Goal: Task Accomplishment & Management: Manage account settings

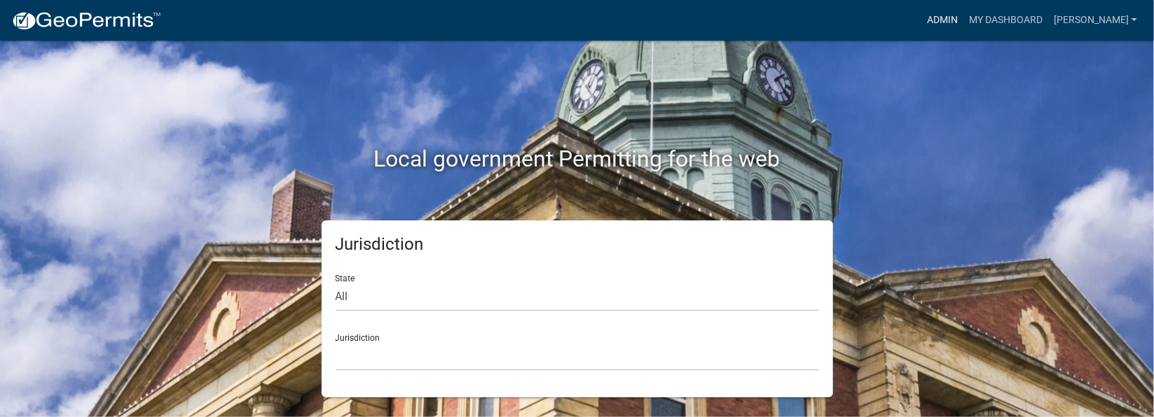
click at [963, 20] on link "Admin" at bounding box center [942, 20] width 42 height 27
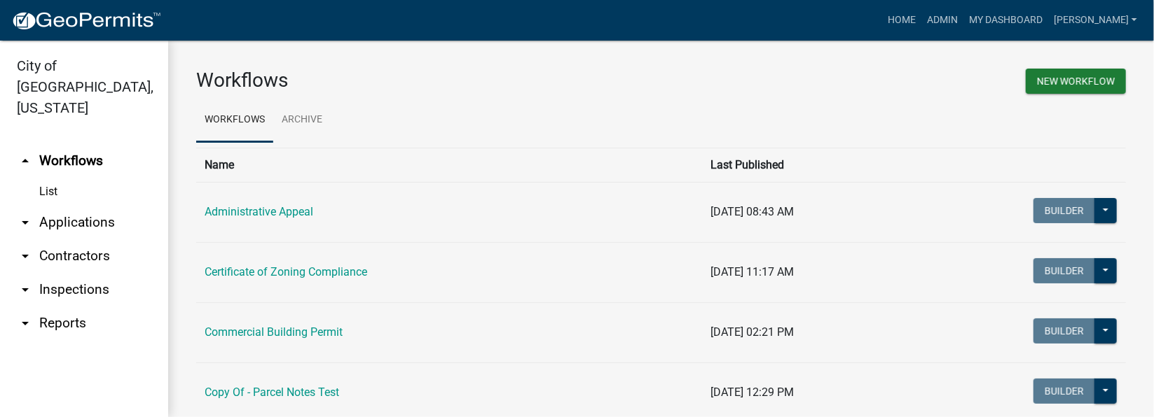
click at [64, 273] on link "arrow_drop_down Inspections" at bounding box center [84, 290] width 168 height 34
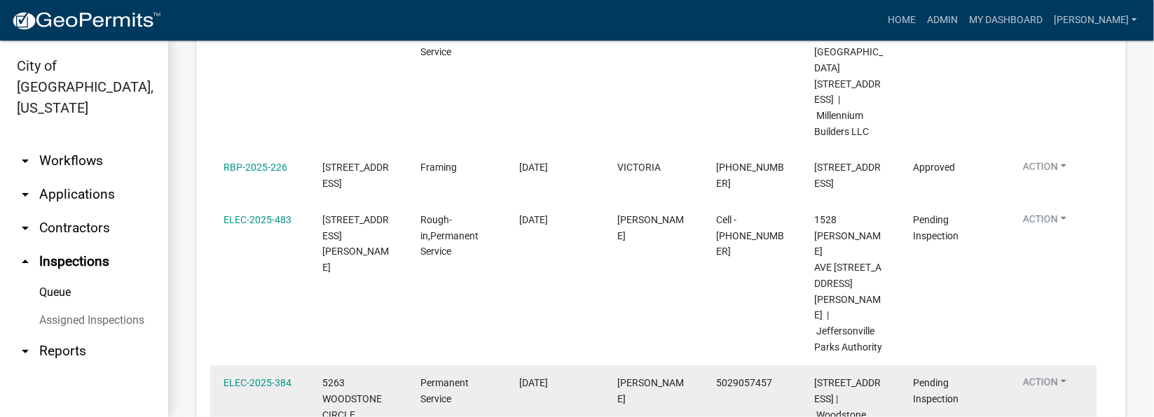
scroll to position [541, 0]
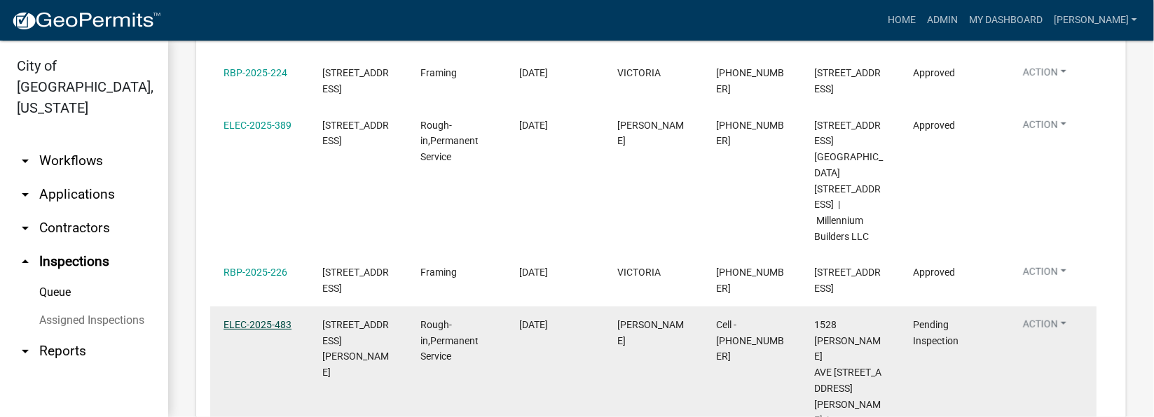
click at [248, 319] on link "ELEC-2025-483" at bounding box center [257, 324] width 68 height 11
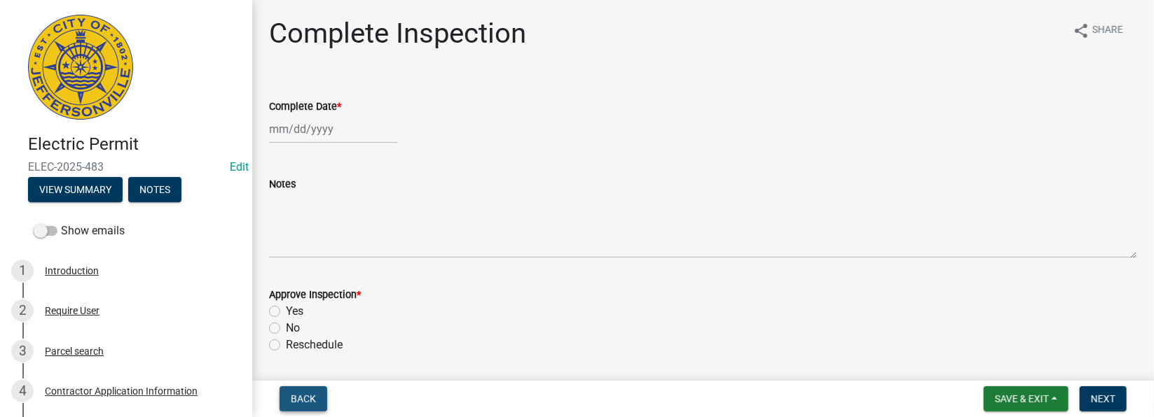
click at [303, 400] on span "Back" at bounding box center [303, 399] width 25 height 11
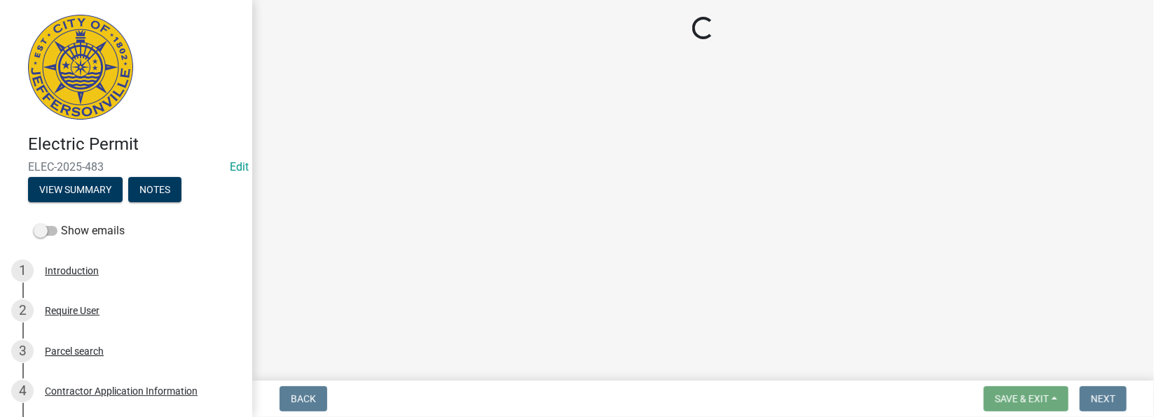
select select "36a8b8f0-2ef8-43e9-ae06-718f51af8d36"
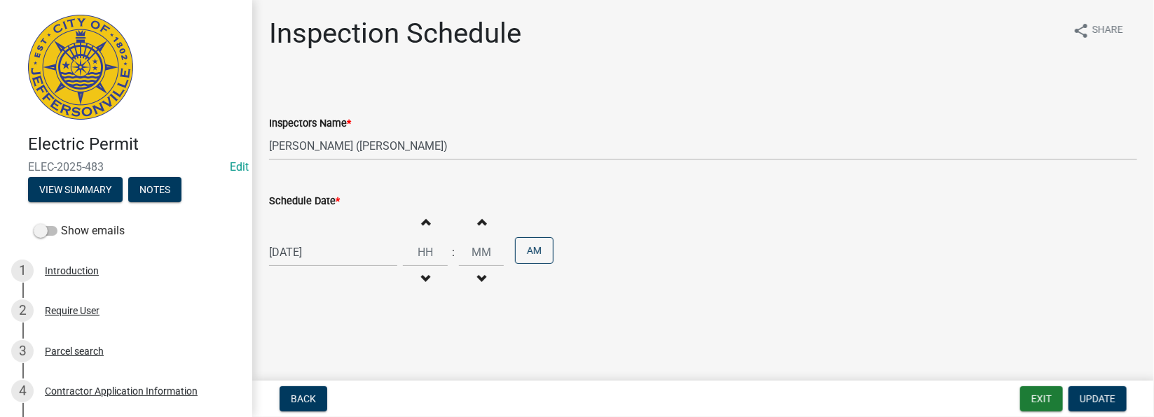
select select "9"
select select "2025"
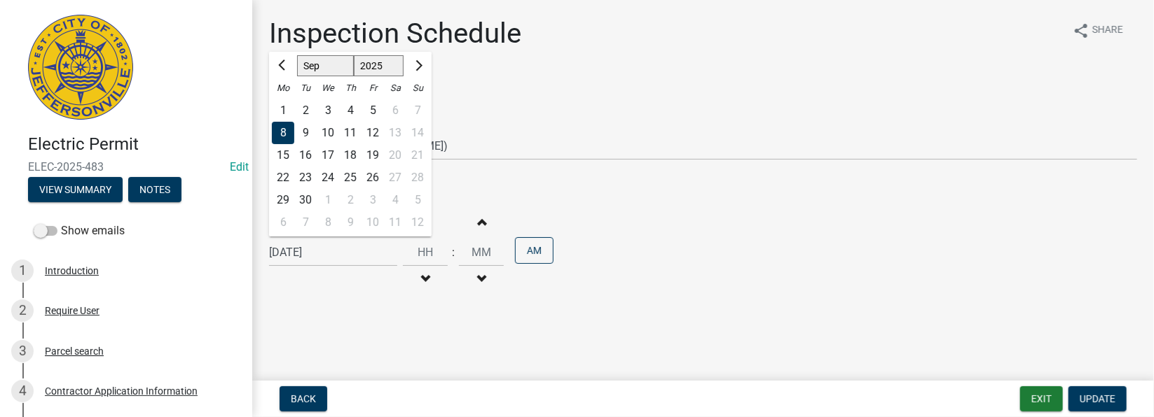
click at [343, 248] on div "[DATE] [PERSON_NAME] Apr May Jun [DATE] Aug Sep Oct Nov [DATE] 1526 1527 1528 1…" at bounding box center [333, 252] width 128 height 29
click at [306, 127] on div "9" at bounding box center [305, 133] width 22 height 22
type input "[DATE]"
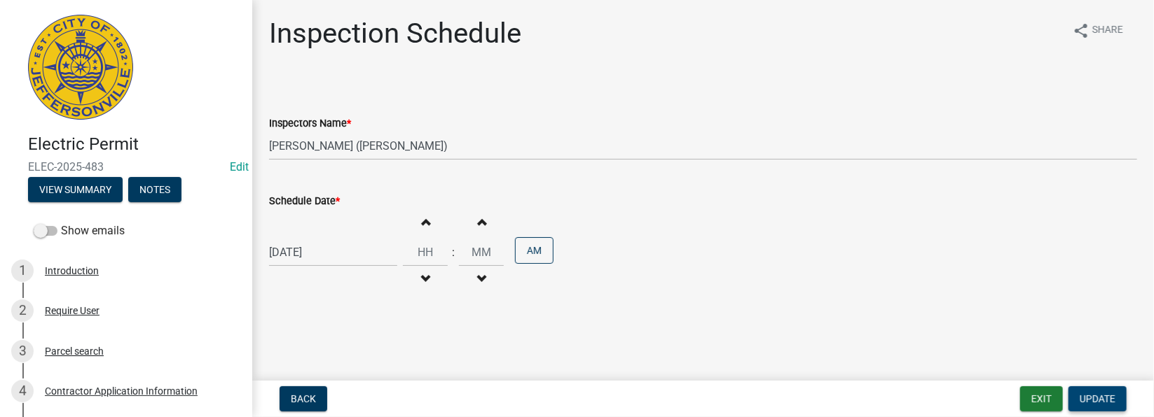
click at [1100, 400] on span "Update" at bounding box center [1097, 399] width 36 height 11
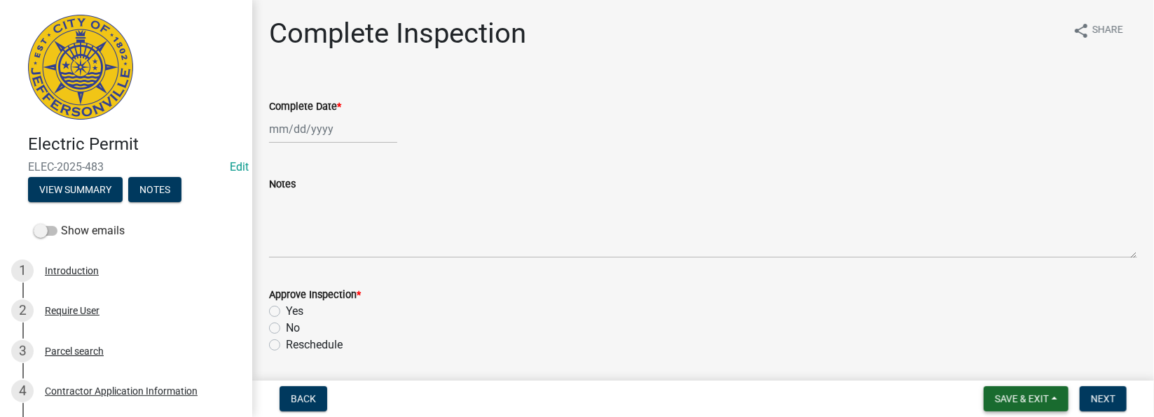
click at [1037, 392] on button "Save & Exit" at bounding box center [1025, 399] width 85 height 25
click at [1014, 361] on button "Save & Exit" at bounding box center [1012, 363] width 112 height 34
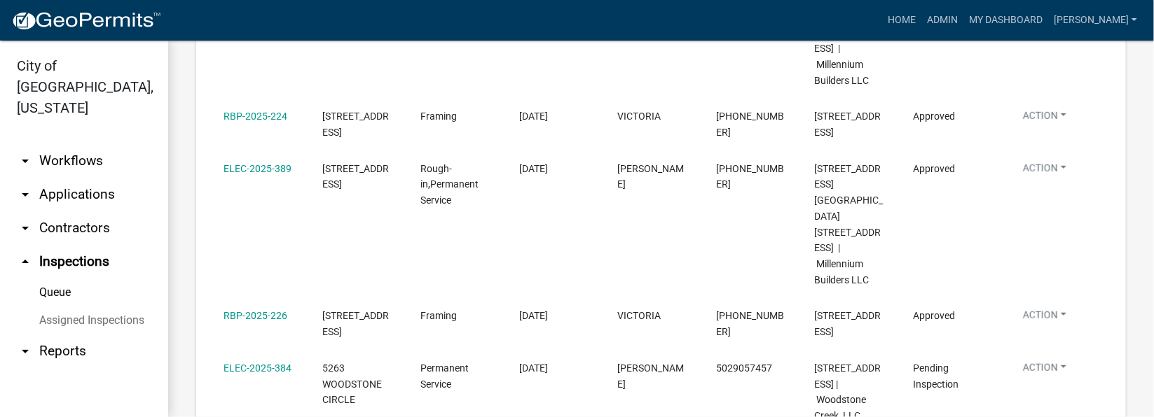
scroll to position [525, 0]
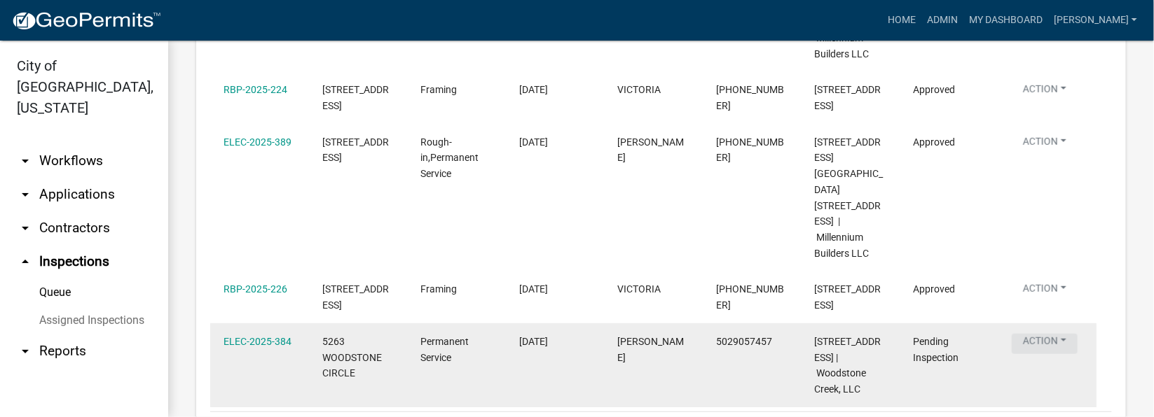
click at [1063, 334] on button "Action" at bounding box center [1044, 344] width 66 height 20
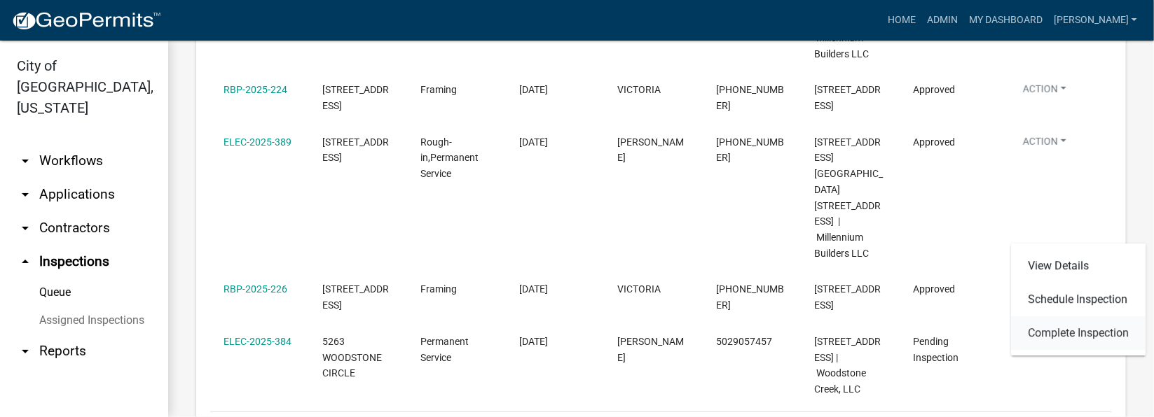
click at [1051, 328] on link "Complete Inspection" at bounding box center [1078, 334] width 134 height 34
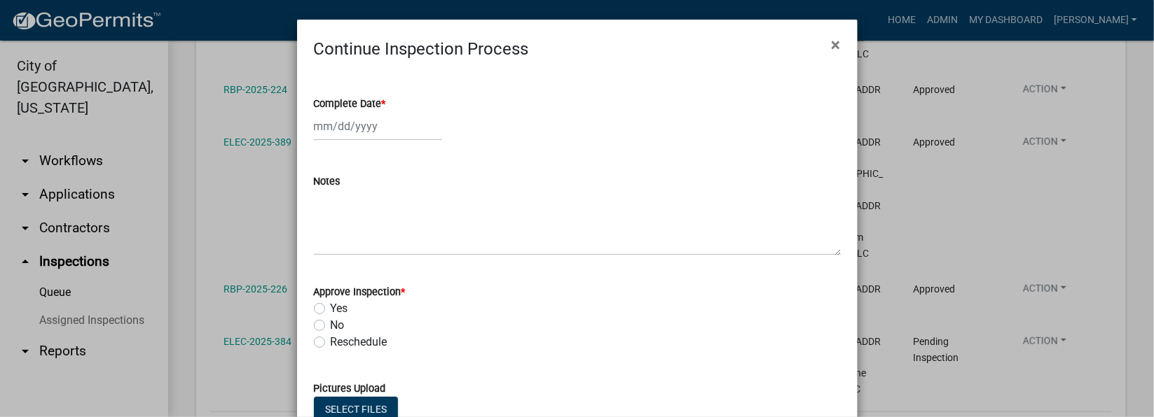
click at [382, 98] on span "*" at bounding box center [384, 104] width 4 height 12
click at [378, 112] on input "Complete Date *" at bounding box center [378, 126] width 128 height 29
select select "9"
select select "2025"
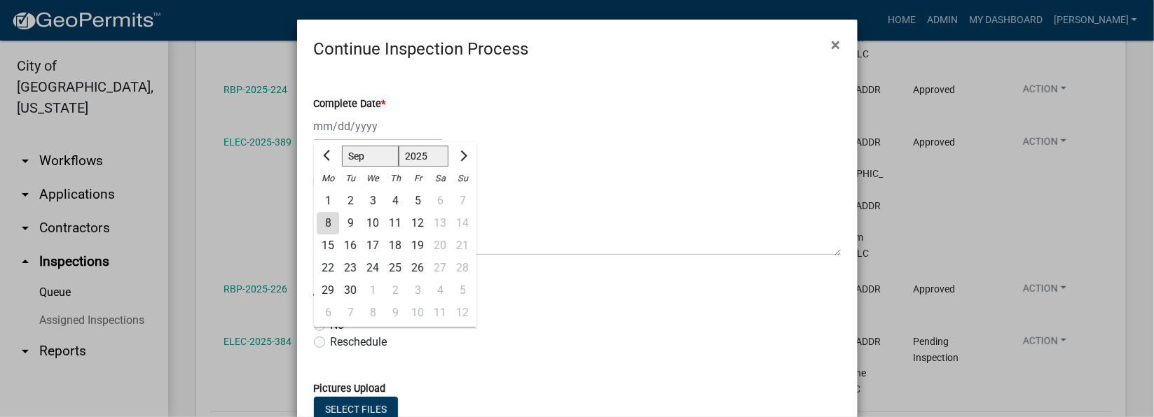
click at [323, 221] on div "8" at bounding box center [328, 223] width 22 height 22
type input "[DATE]"
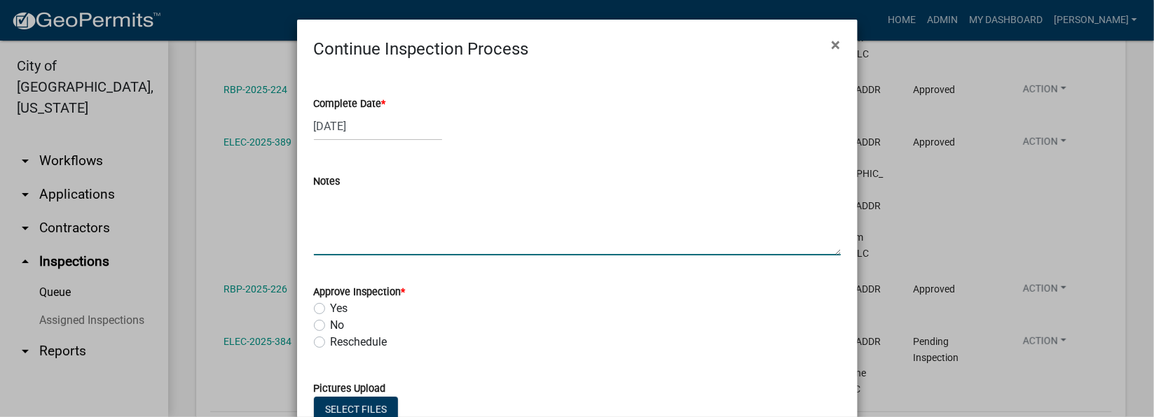
drag, startPoint x: 327, startPoint y: 205, endPoint x: 550, endPoint y: 174, distance: 224.9
click at [498, 183] on form "Notes" at bounding box center [577, 214] width 527 height 83
type textarea "completed by [PERSON_NAME]."
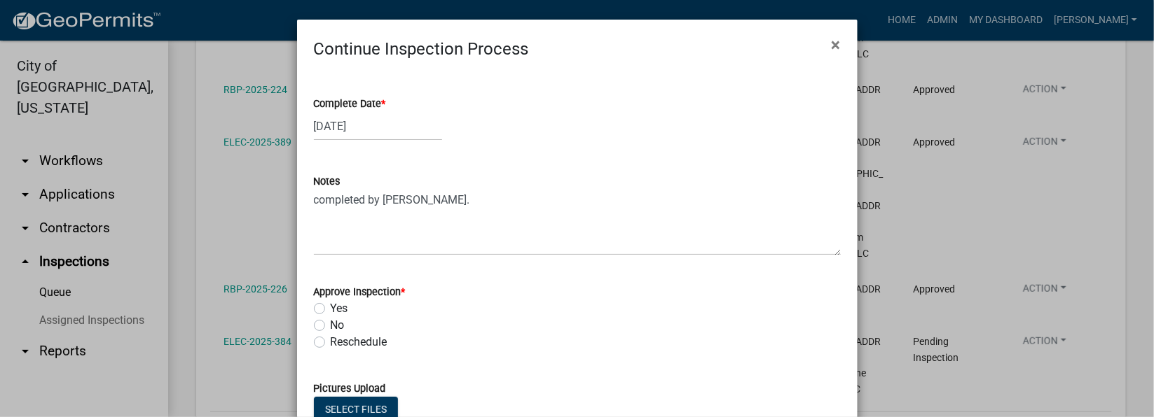
click at [331, 308] on label "Yes" at bounding box center [340, 308] width 18 height 17
click at [331, 308] on input "Yes" at bounding box center [335, 304] width 9 height 9
radio input "true"
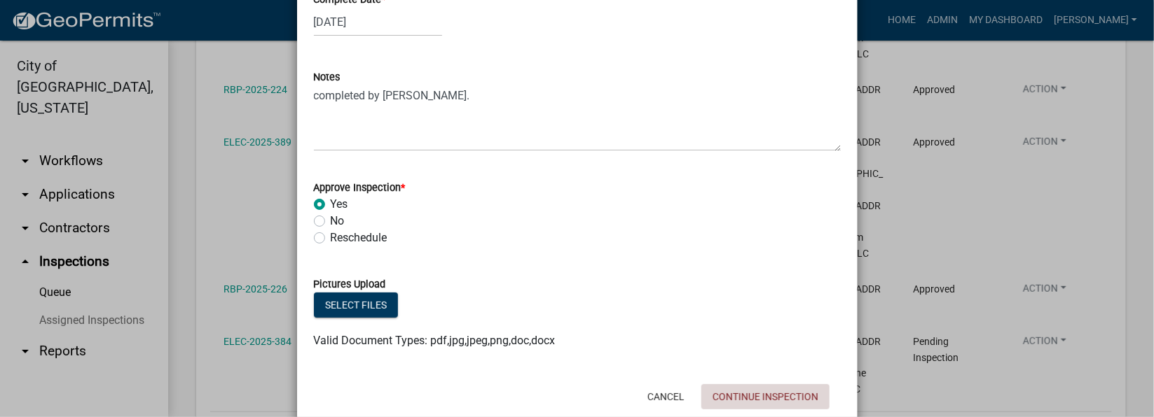
click at [745, 394] on button "Continue Inspection" at bounding box center [765, 397] width 128 height 25
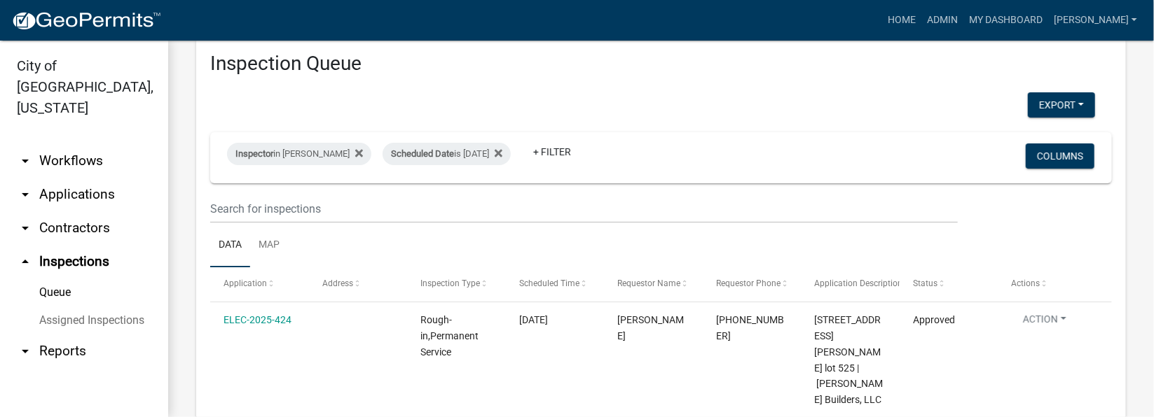
scroll to position [0, 0]
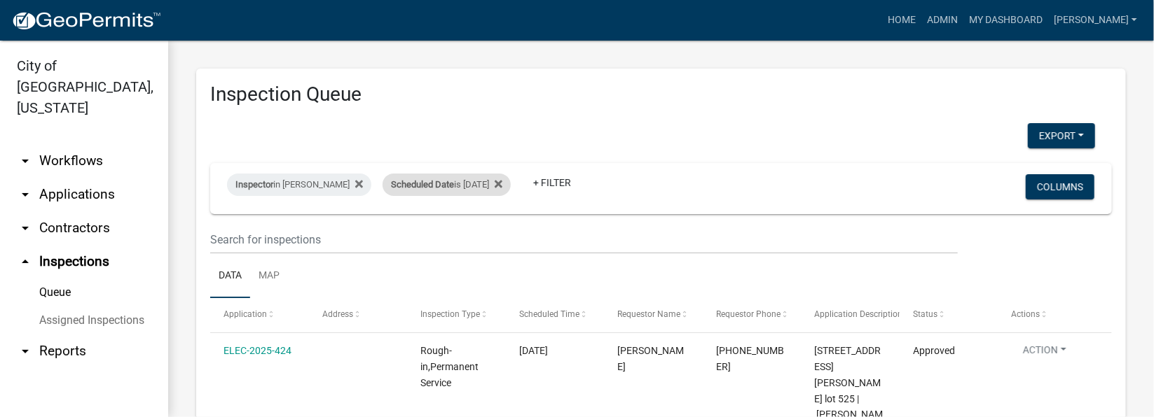
click at [499, 182] on div "Scheduled Date is [DATE]" at bounding box center [446, 185] width 128 height 22
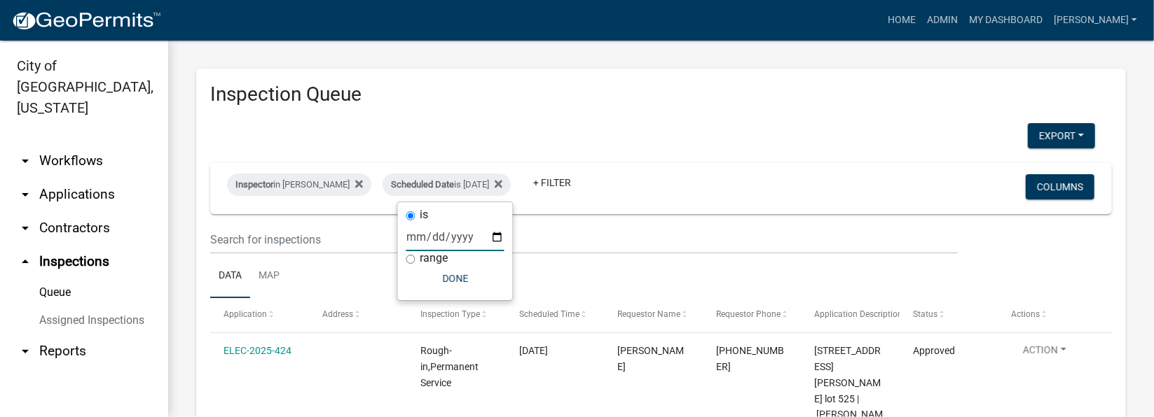
click at [499, 235] on input "[DATE]" at bounding box center [455, 237] width 98 height 29
type input "[DATE]"
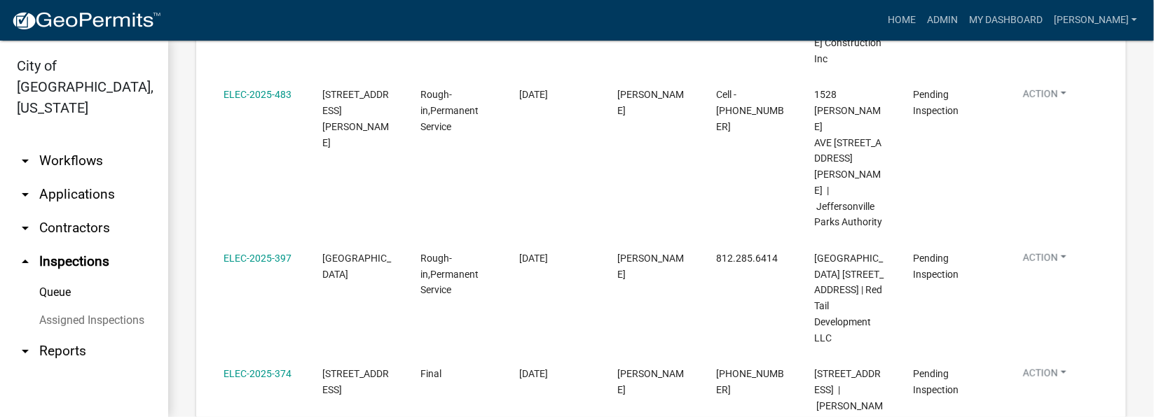
scroll to position [626, 0]
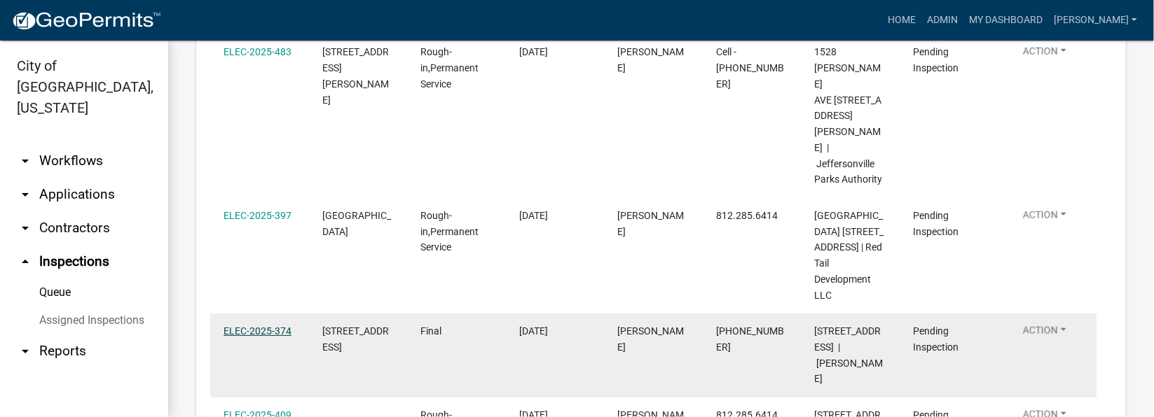
click at [275, 326] on link "ELEC-2025-374" at bounding box center [257, 331] width 68 height 11
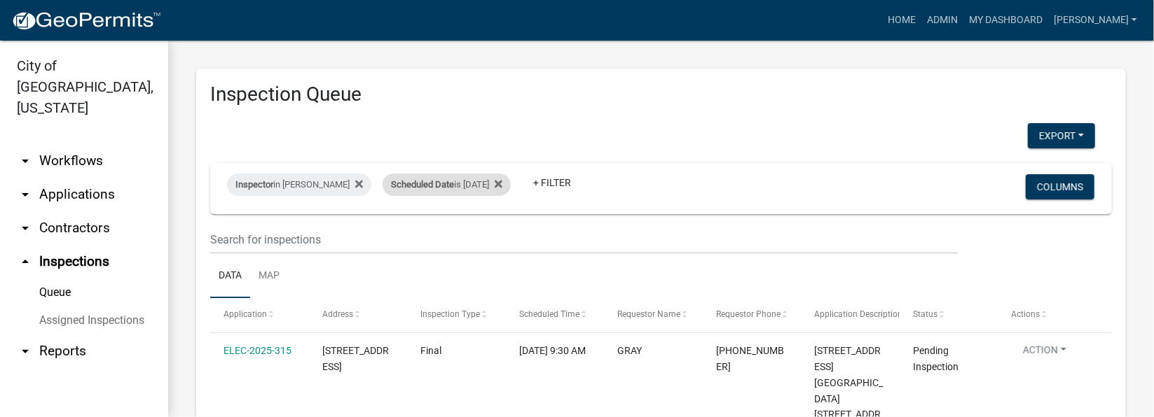
click at [487, 187] on div "Scheduled Date is [DATE]" at bounding box center [446, 185] width 128 height 22
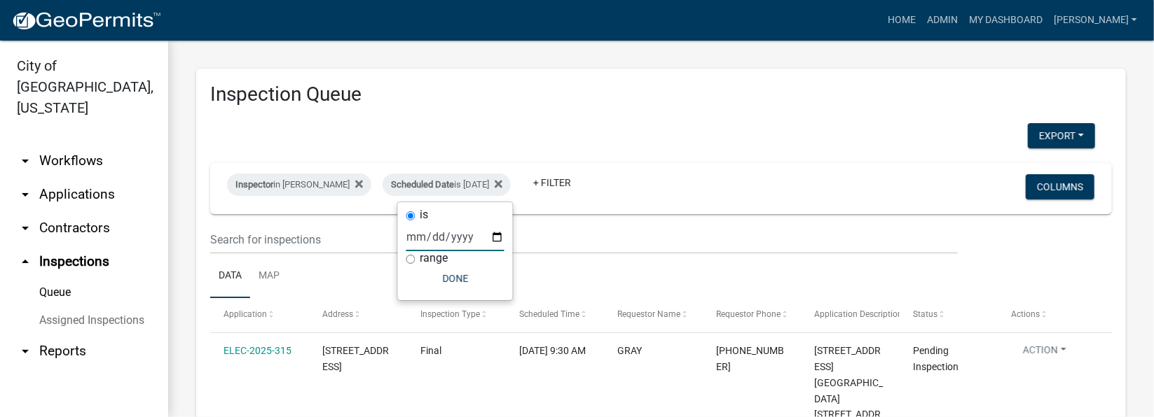
click at [492, 236] on input "[DATE]" at bounding box center [455, 237] width 98 height 29
type input "[DATE]"
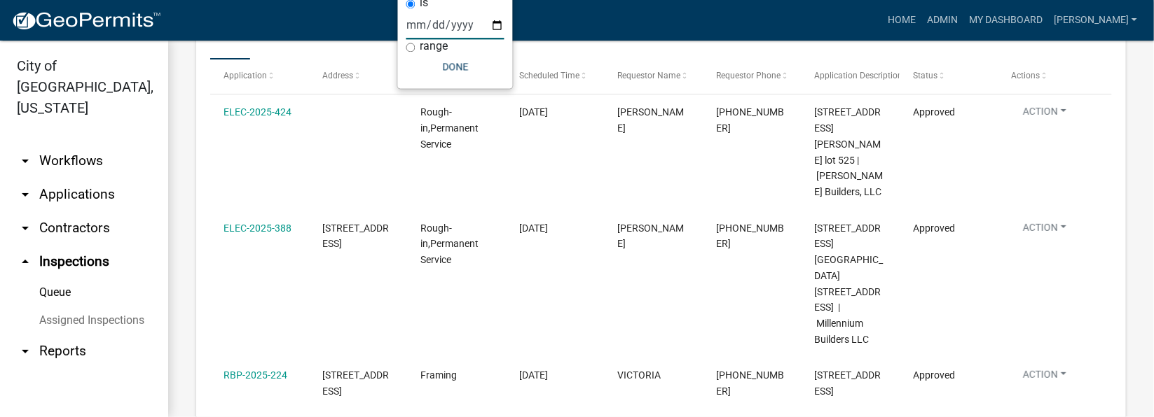
scroll to position [209, 0]
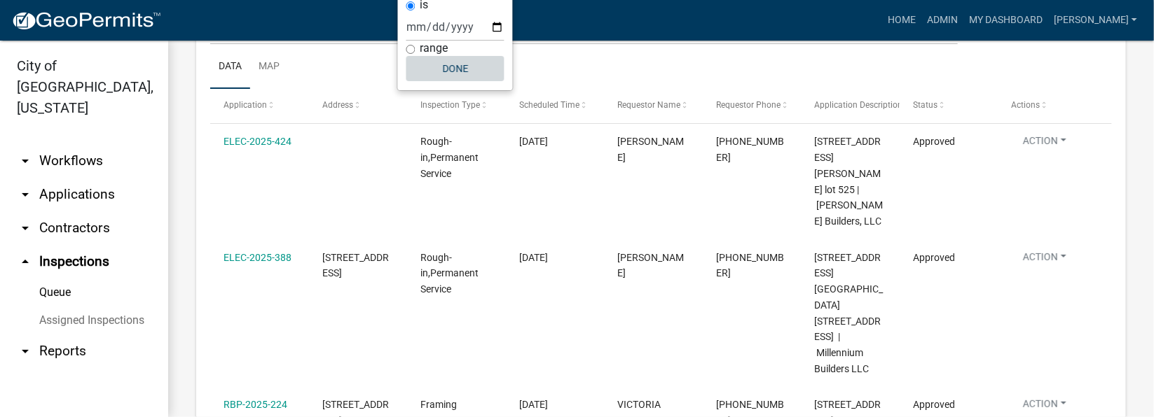
click at [485, 67] on button "Done" at bounding box center [455, 68] width 98 height 25
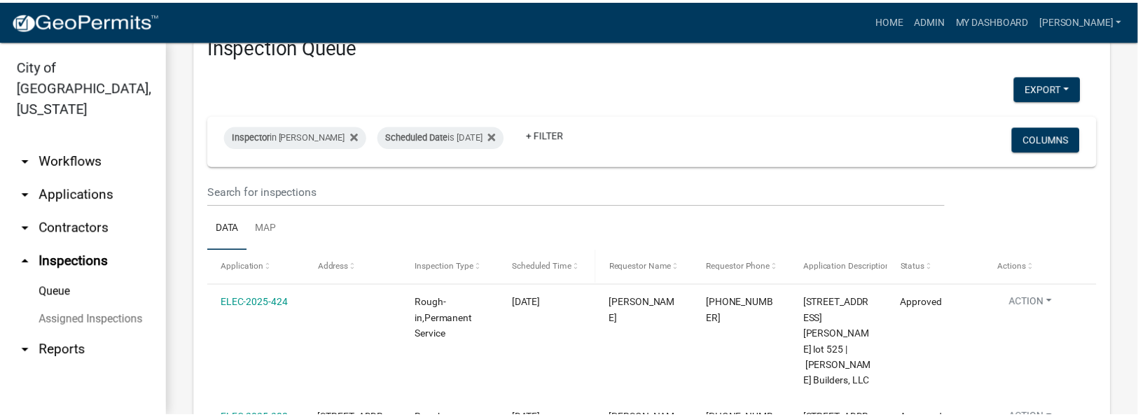
scroll to position [0, 0]
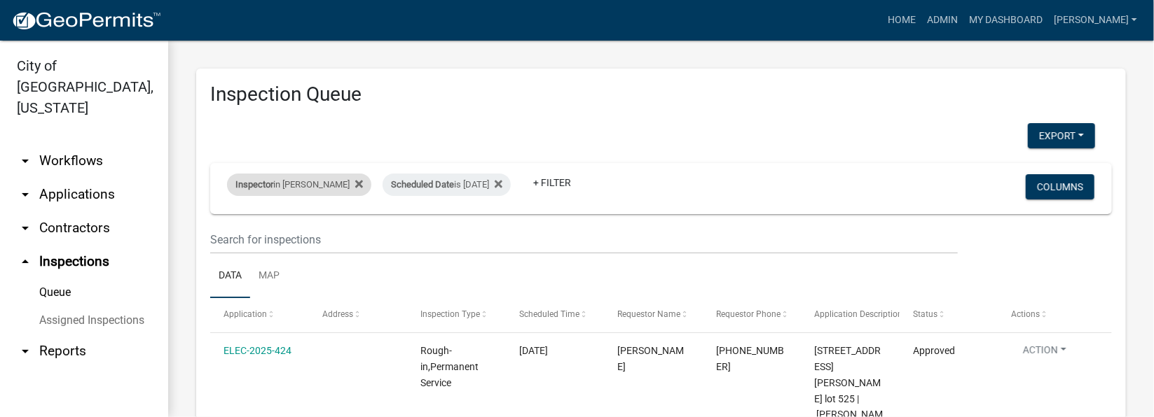
click at [332, 186] on div "Inspector in [PERSON_NAME]" at bounding box center [299, 185] width 144 height 22
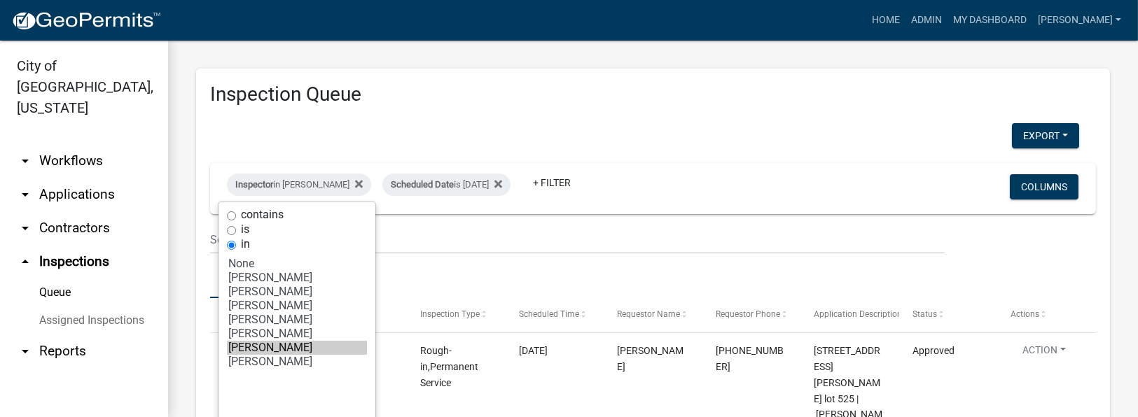
scroll to position [45, 0]
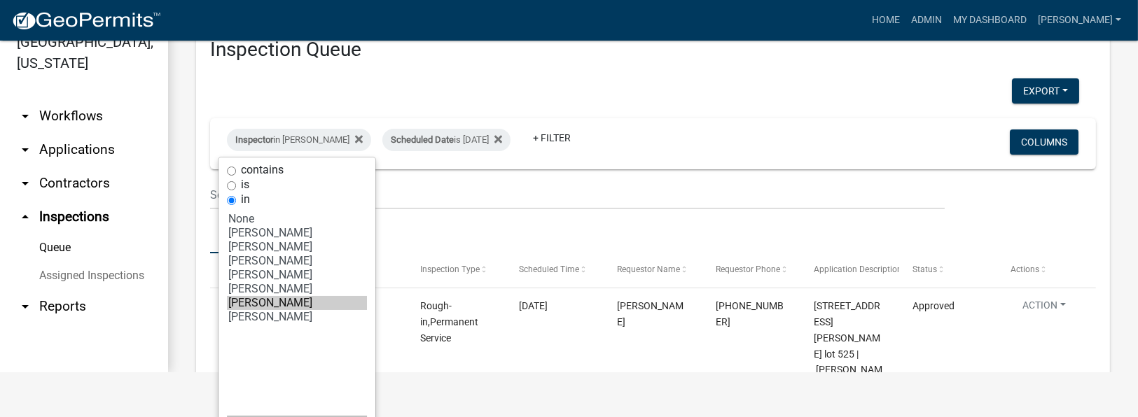
select select "8: '7b0b9f25-f402-4148-9522-9b9b34b3e885'"
click at [272, 367] on select "Select an option None [PERSON_NAME] [PERSON_NAME] [PERSON_NAME] [PERSON_NAME] […" at bounding box center [297, 312] width 140 height 210
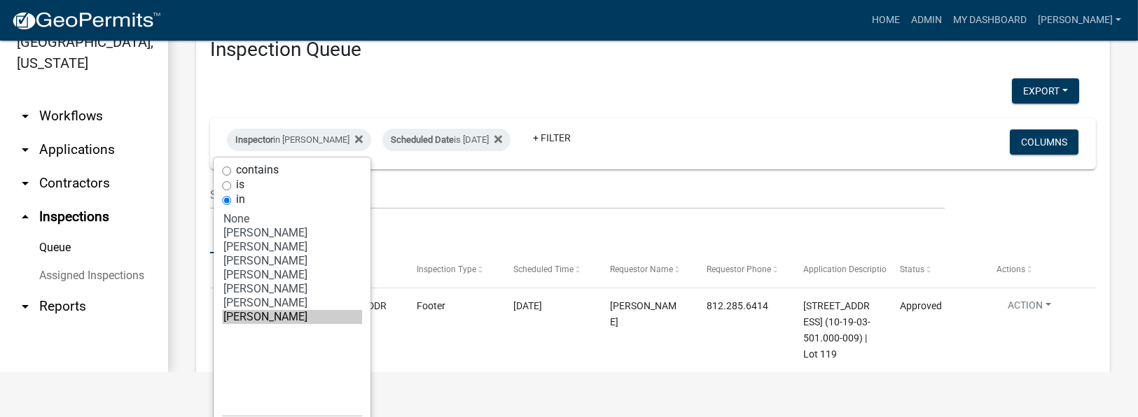
click at [679, 75] on div "Inspection Queue Export Excel Format (.xlsx) CSV Format (.csv) Inspector in [PE…" at bounding box center [653, 324] width 914 height 601
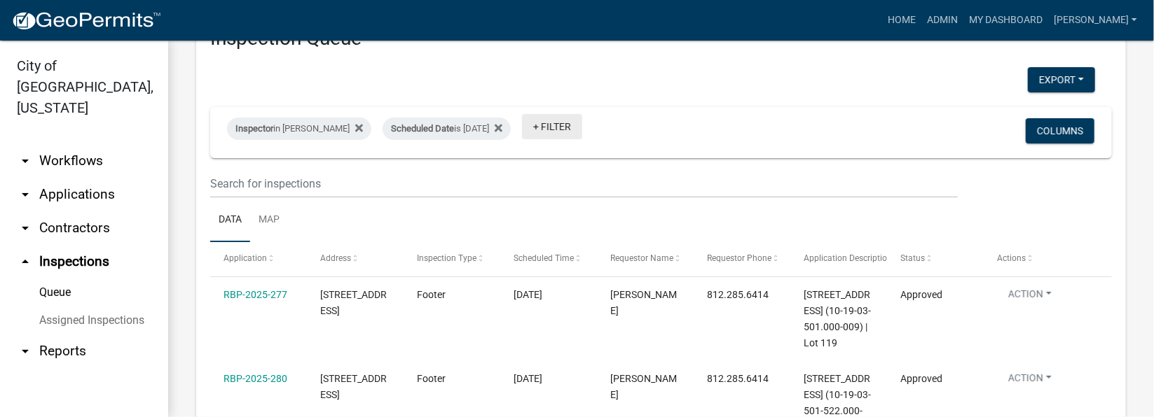
scroll to position [28, 0]
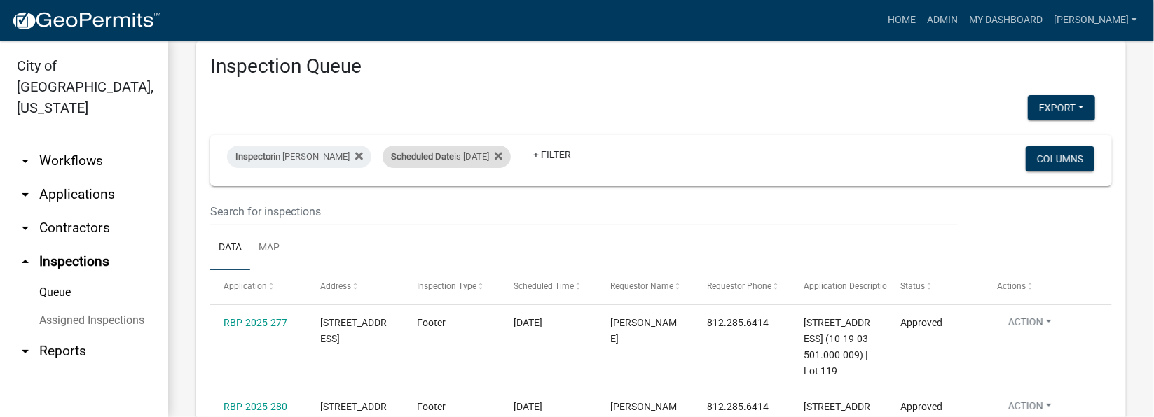
click at [497, 157] on div "Scheduled Date is [DATE]" at bounding box center [446, 157] width 128 height 22
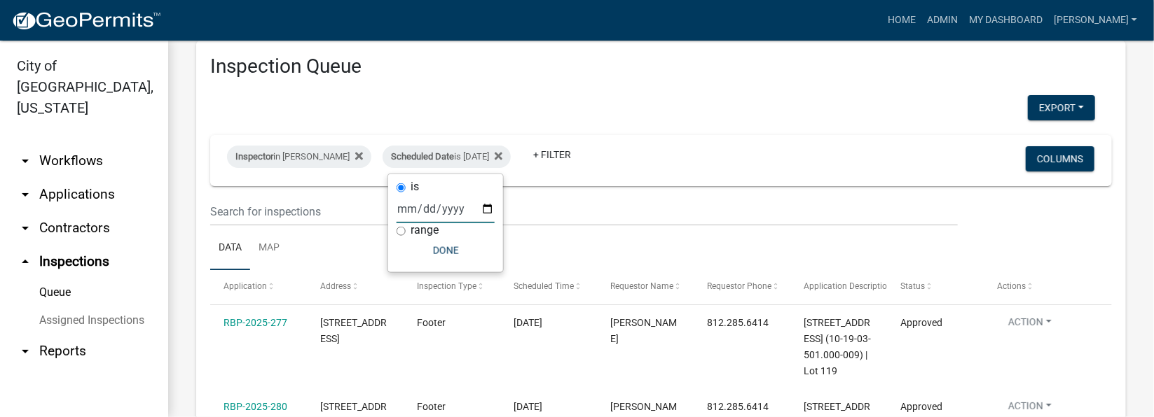
click at [487, 207] on input "[DATE]" at bounding box center [445, 209] width 98 height 29
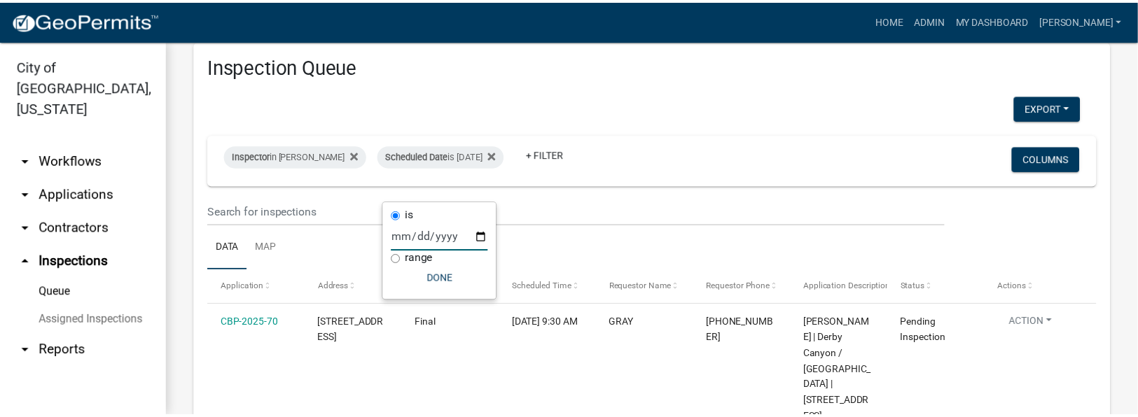
scroll to position [0, 0]
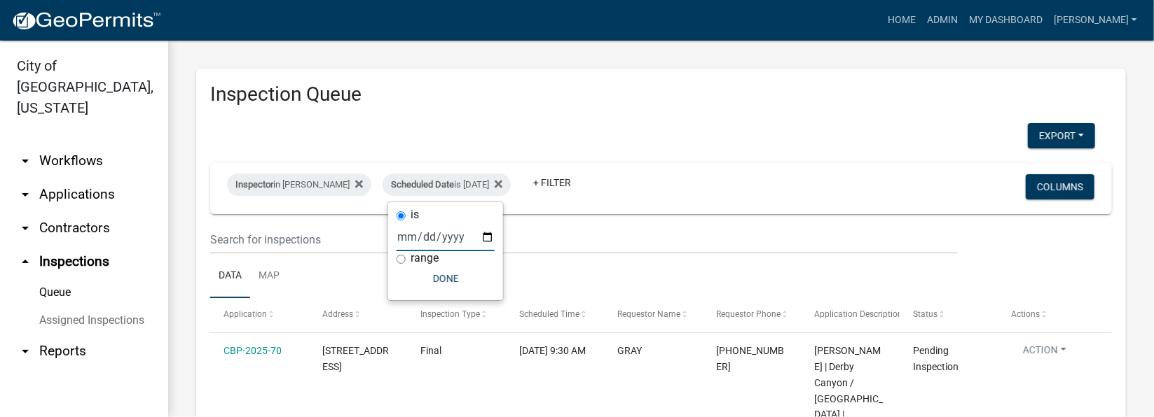
click at [487, 240] on input "[DATE]" at bounding box center [445, 237] width 98 height 29
type input "[DATE]"
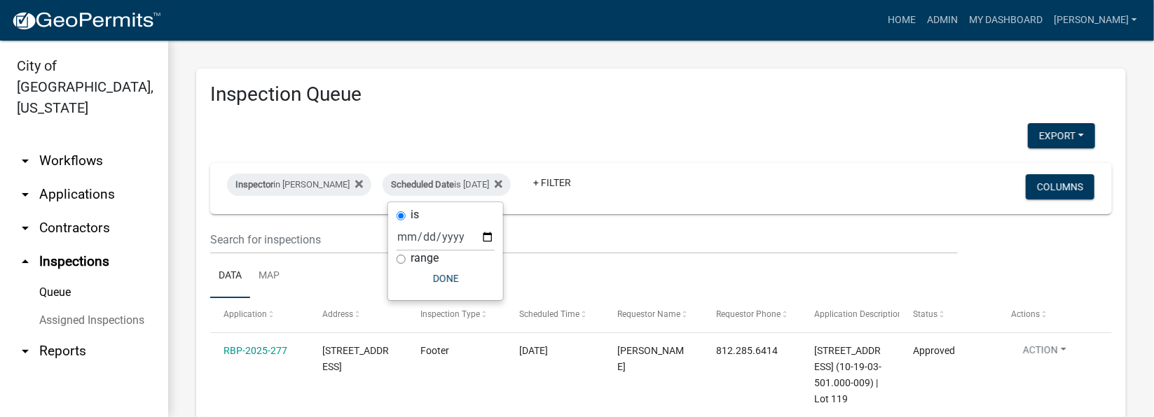
click at [694, 138] on div "Export Excel Format (.xlsx) CSV Format (.csv)" at bounding box center [653, 137] width 906 height 29
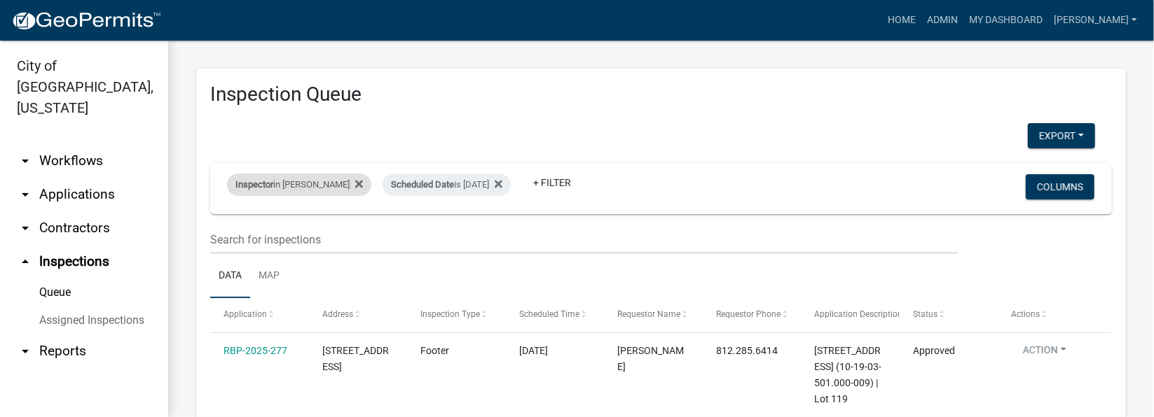
click at [333, 182] on div "Inspector in [PERSON_NAME]" at bounding box center [299, 185] width 144 height 22
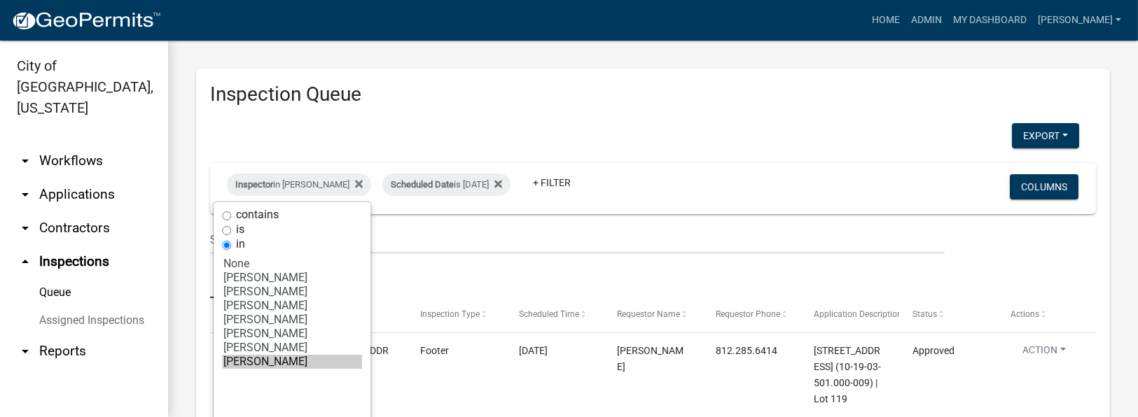
scroll to position [45, 0]
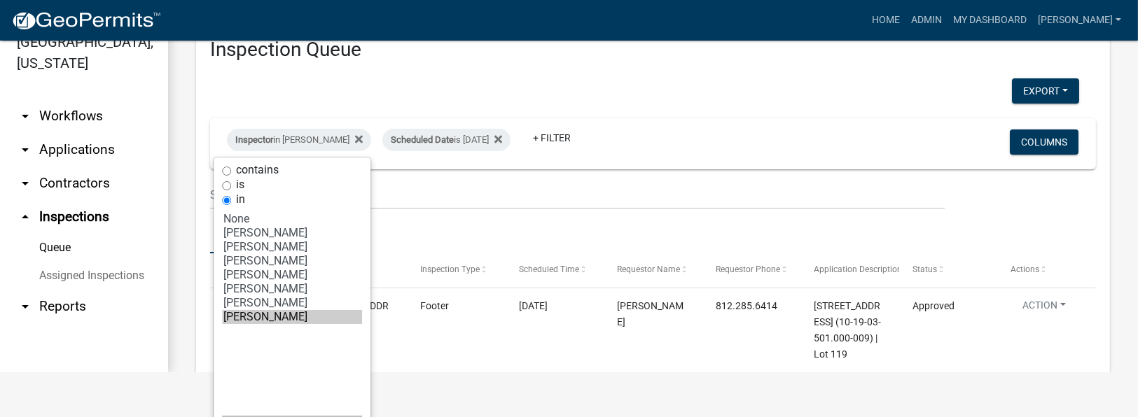
select select "7: '36a8b8f0-2ef8-43e9-ae06-718f51af8d36'"
click at [268, 353] on select "Select an option None [PERSON_NAME] [PERSON_NAME] [PERSON_NAME] [PERSON_NAME] […" at bounding box center [292, 312] width 140 height 210
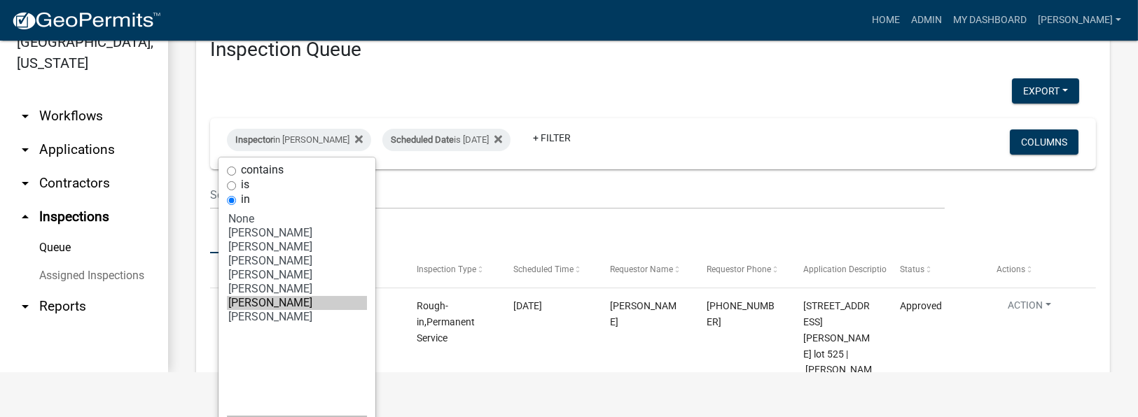
click at [723, 120] on div "Inspector in [PERSON_NAME] Scheduled Date is [DATE] + Filter Columns" at bounding box center [652, 143] width 873 height 51
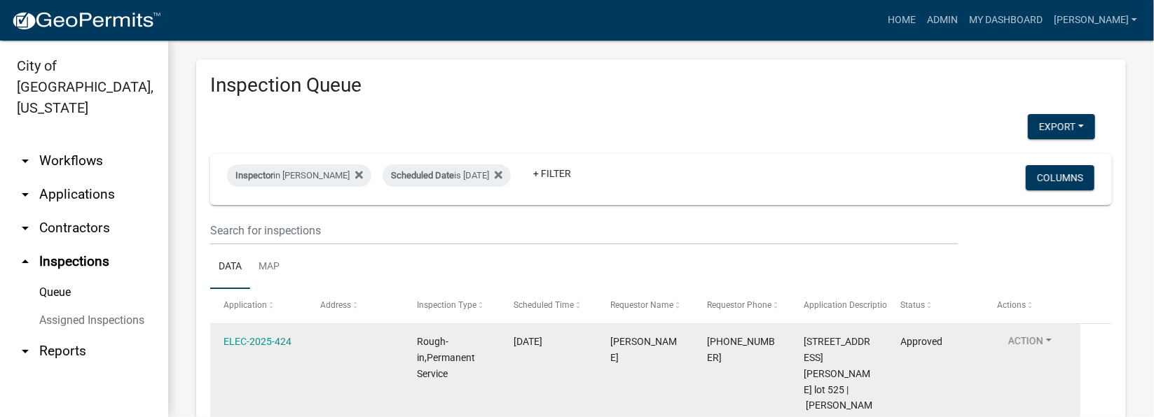
scroll to position [0, 0]
